Goal: Task Accomplishment & Management: Use online tool/utility

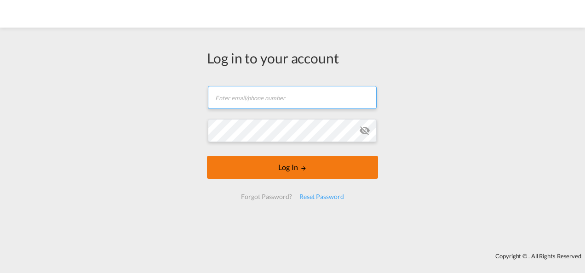
type input "[PERSON_NAME][EMAIL_ADDRESS][PERSON_NAME][DOMAIN_NAME]"
click at [282, 173] on button "Log In" at bounding box center [292, 167] width 171 height 23
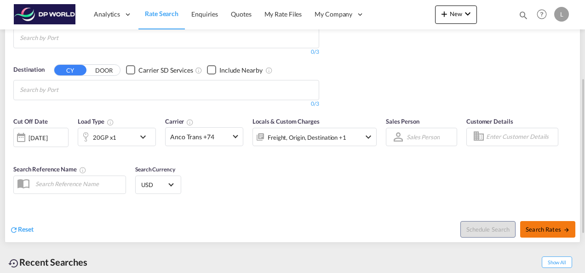
click at [539, 226] on span "Search Rates" at bounding box center [547, 229] width 44 height 7
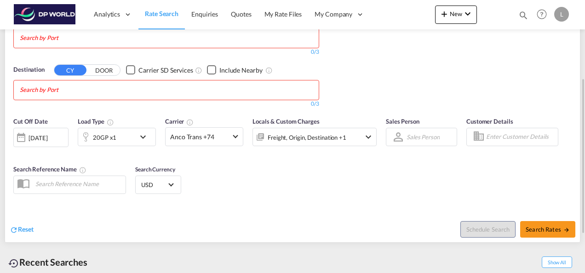
scroll to position [138, 0]
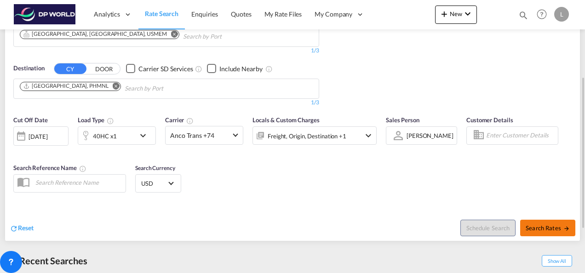
click at [534, 231] on button "Search Rates" at bounding box center [547, 228] width 55 height 17
type input "USMEM to PHMNL / [DATE]"
